Goal: Check status: Check status

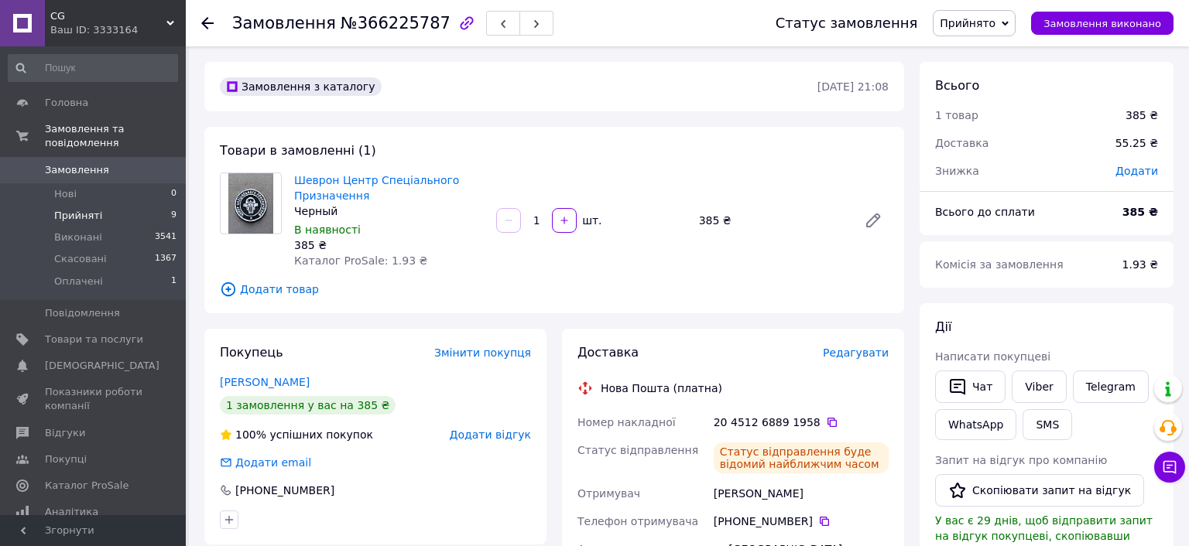
click at [71, 209] on span "Прийняті" at bounding box center [78, 216] width 48 height 14
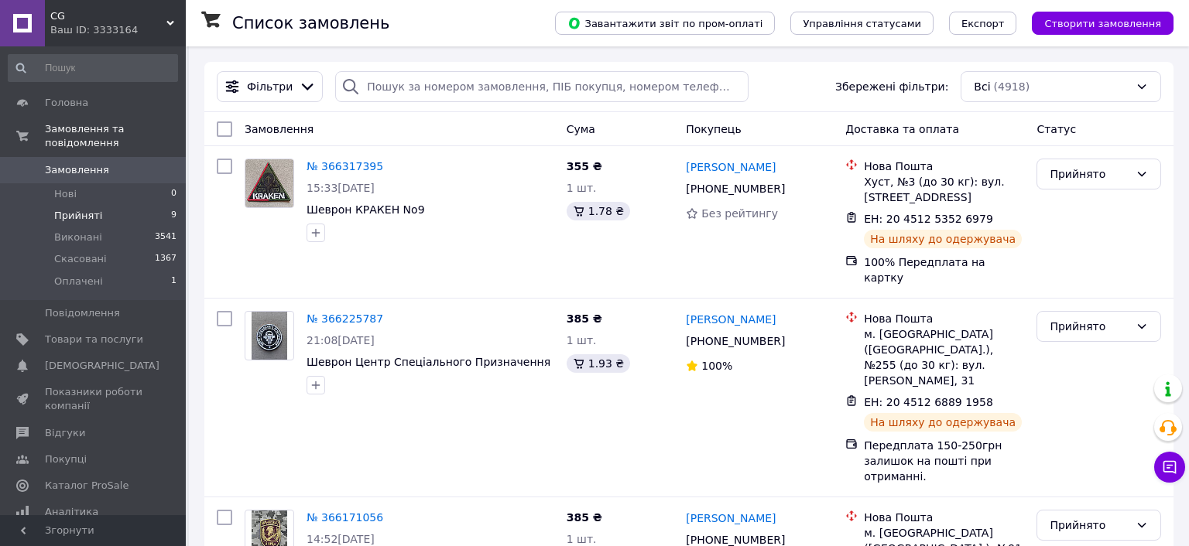
click at [84, 209] on span "Прийняті" at bounding box center [78, 216] width 48 height 14
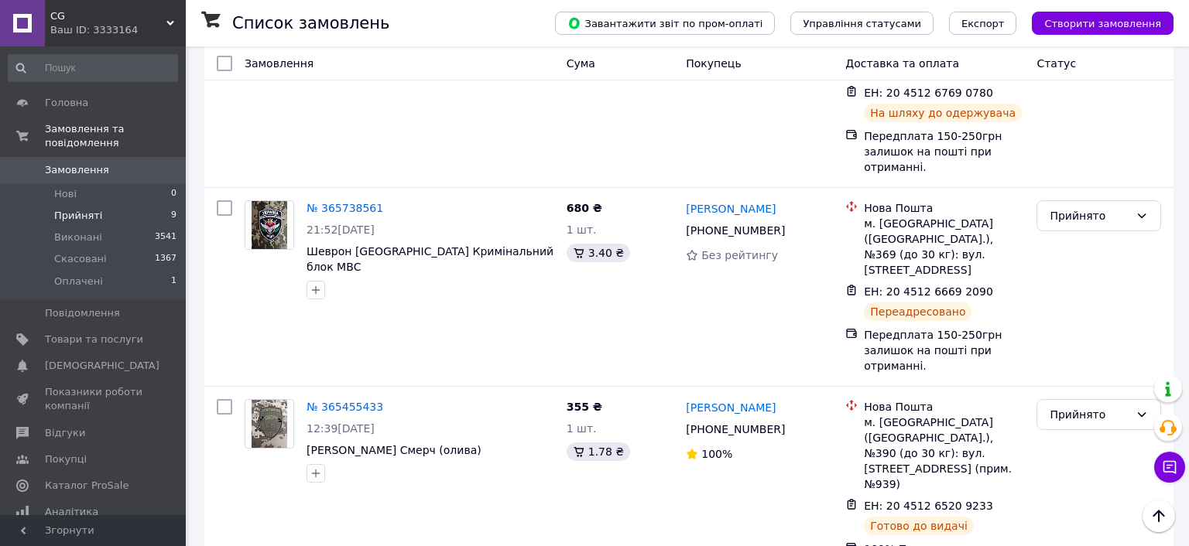
scroll to position [1180, 0]
